Goal: Task Accomplishment & Management: Manage account settings

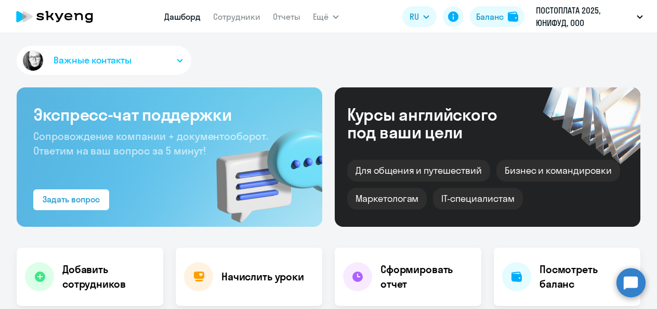
select select "30"
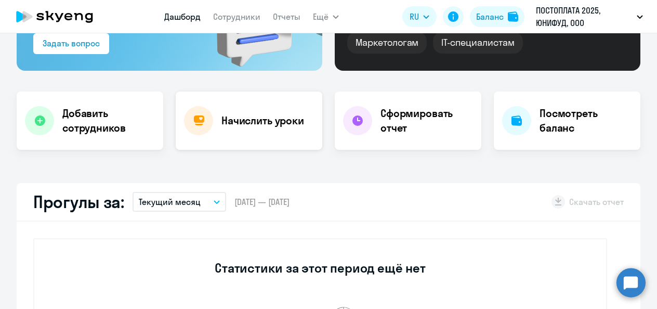
click at [252, 121] on h4 "Начислить уроки" at bounding box center [263, 120] width 83 height 15
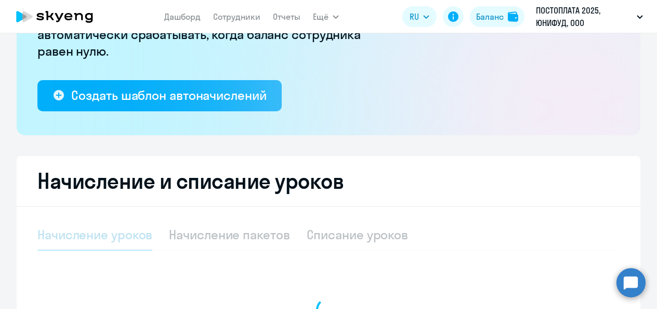
select select "10"
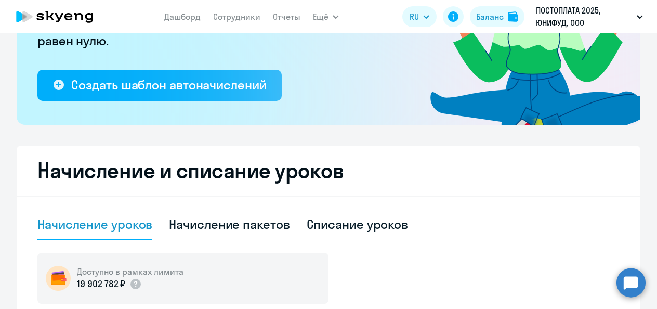
scroll to position [157, 0]
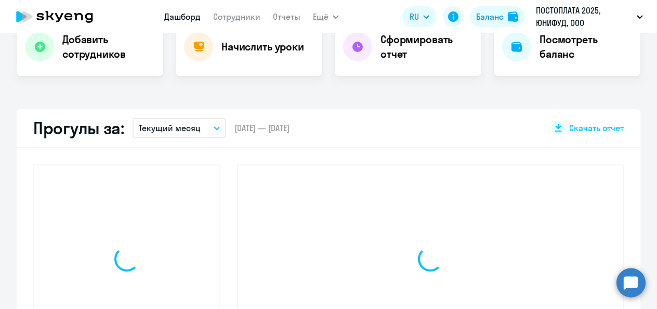
scroll to position [230, 0]
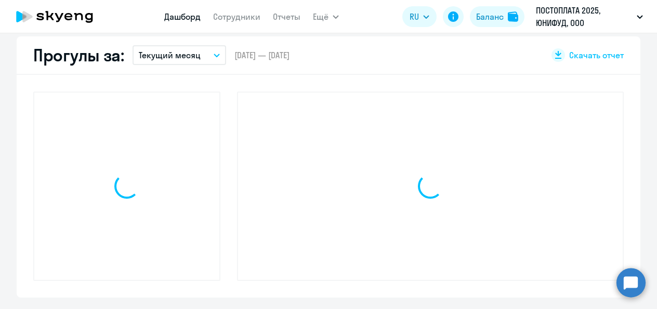
select select "30"
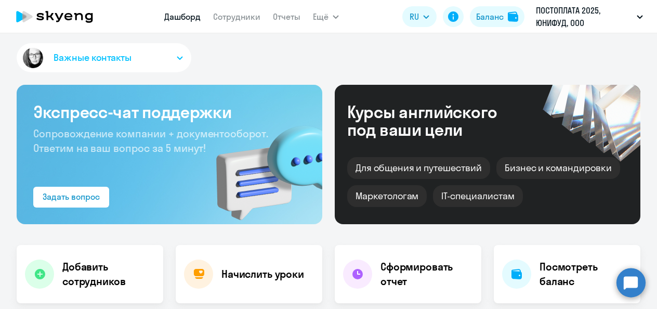
scroll to position [0, 0]
